Goal: Task Accomplishment & Management: Use online tool/utility

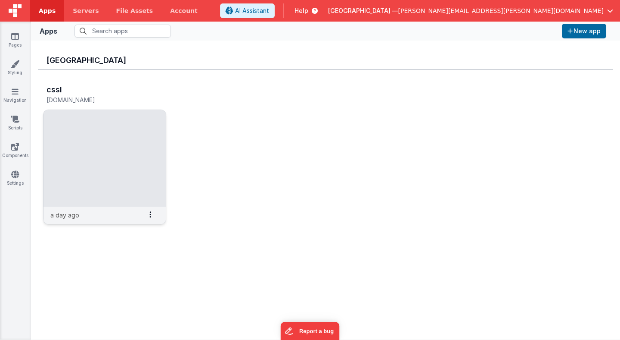
click at [123, 140] on img at bounding box center [105, 158] width 122 height 97
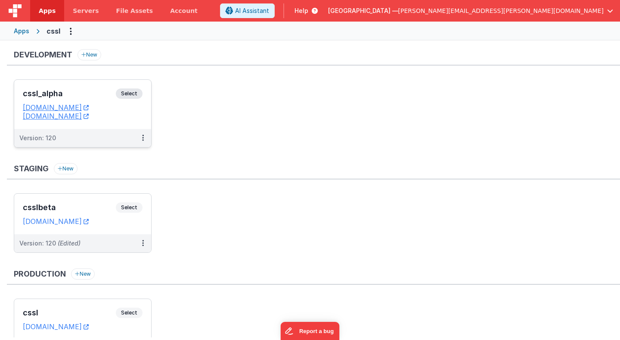
click at [137, 93] on span "Select" at bounding box center [129, 93] width 27 height 10
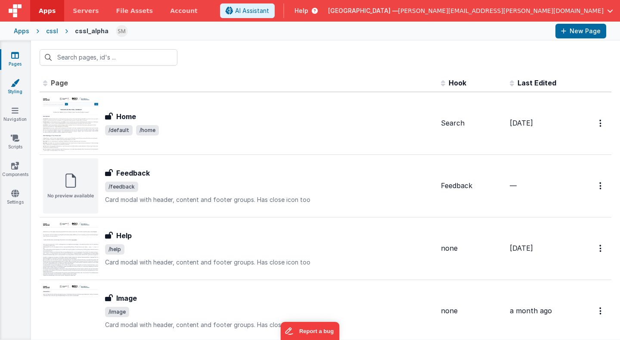
click at [15, 84] on icon at bounding box center [15, 82] width 9 height 9
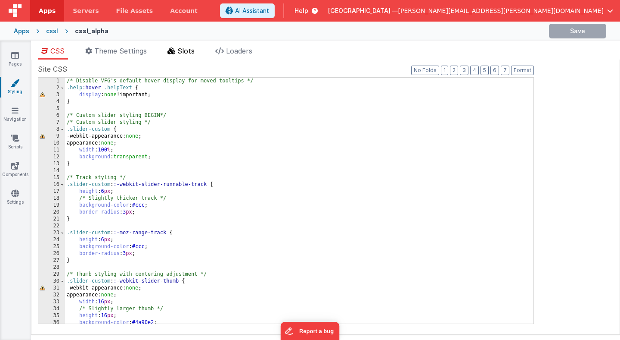
click at [186, 50] on span "Slots" at bounding box center [186, 51] width 17 height 9
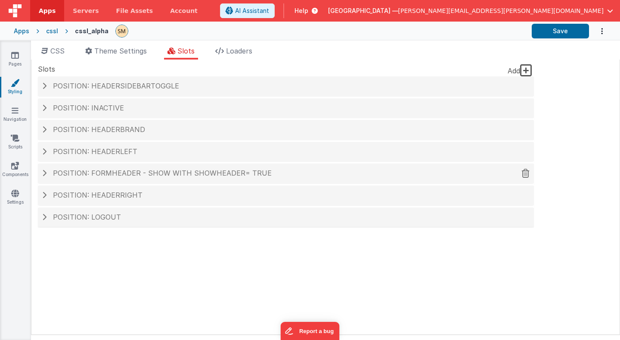
click at [45, 172] on span at bounding box center [44, 172] width 4 height 7
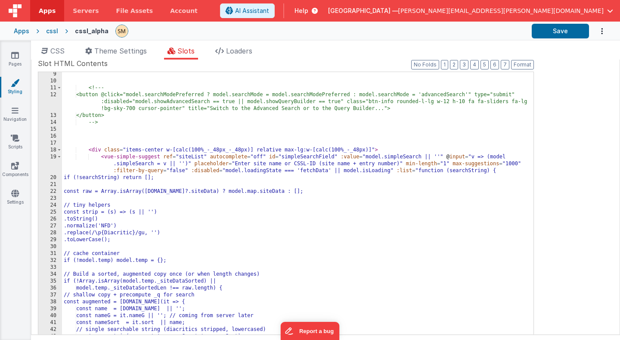
scroll to position [65, 0]
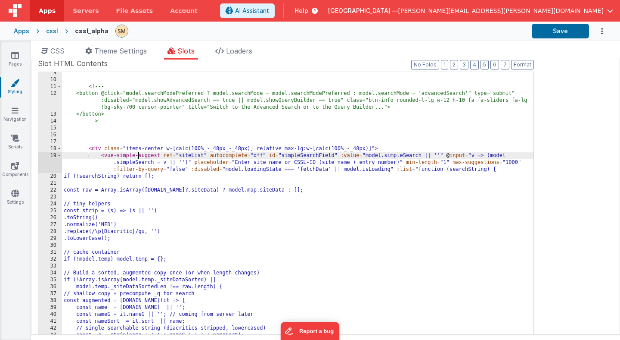
click at [139, 157] on div "<!-- - <button @click="model.searchModePreferred ? model.searchMode = model.sea…" at bounding box center [298, 215] width 472 height 293
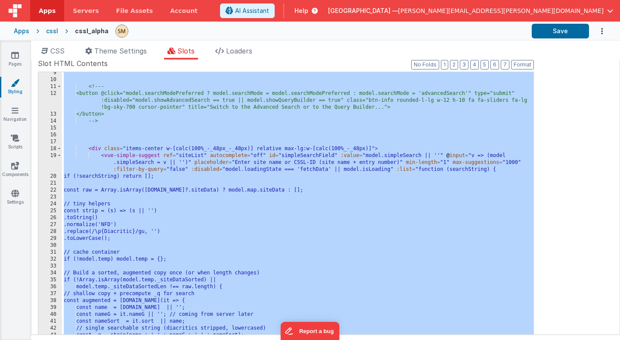
click at [294, 150] on div "<!-- - <button @click="model.searchModePreferred ? model.searchMode = model.sea…" at bounding box center [298, 215] width 472 height 293
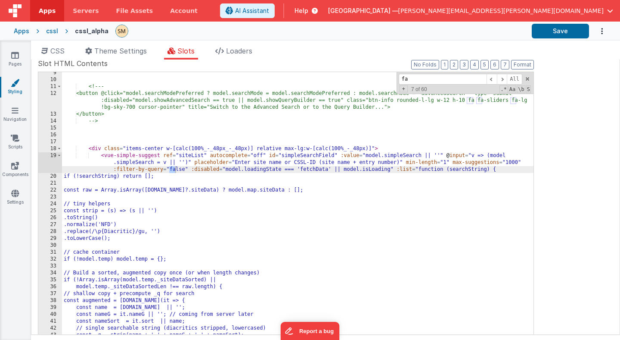
scroll to position [495, 0]
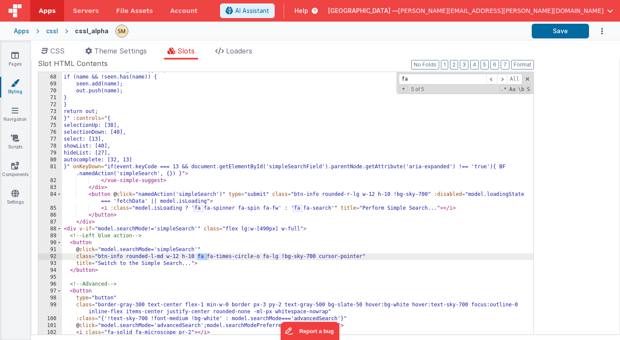
type input "fa"
drag, startPoint x: 259, startPoint y: 257, endPoint x: 199, endPoint y: 256, distance: 60.3
click at [199, 256] on div "const name = [DOMAIN_NAME] || ''; if (name && !seen.has(name)) { seen.add(name)…" at bounding box center [298, 213] width 472 height 293
click at [554, 32] on button "Save" at bounding box center [560, 31] width 57 height 15
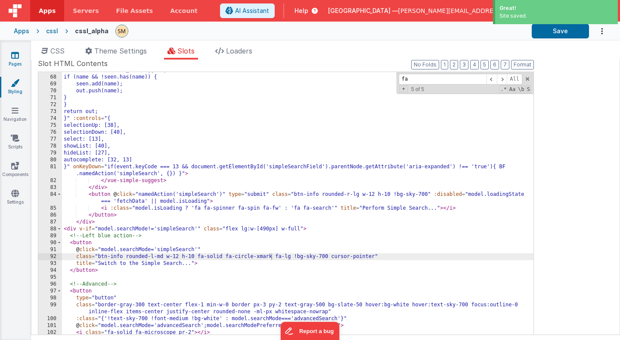
click at [17, 56] on icon at bounding box center [15, 55] width 8 height 9
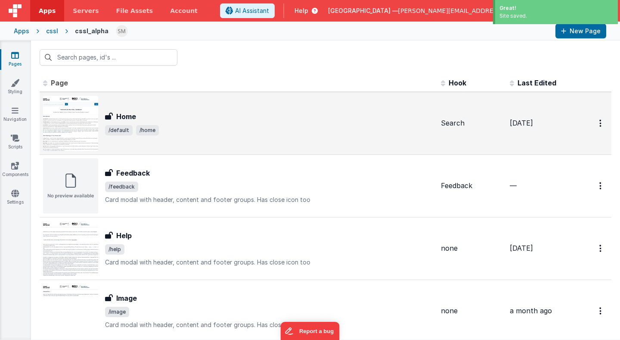
click at [125, 118] on h3 "Home" at bounding box center [126, 116] width 20 height 10
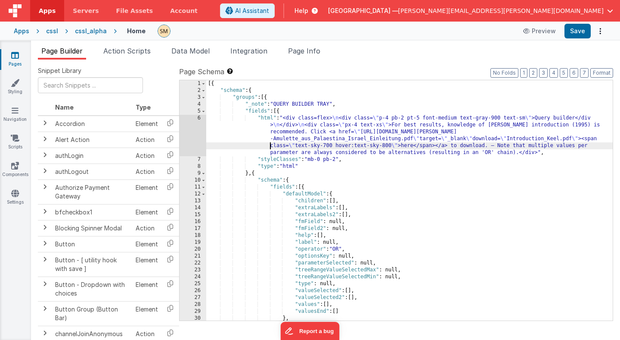
click at [256, 145] on div "[{ "schema" : { "groups" : [{ "_note" : "QUERY BUILDER TRAY" , "fields" : [{ "h…" at bounding box center [409, 207] width 407 height 254
